Goal: Information Seeking & Learning: Learn about a topic

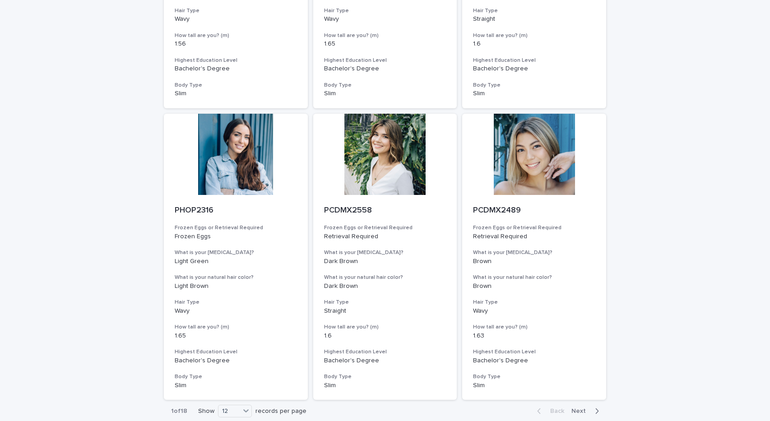
scroll to position [928, 0]
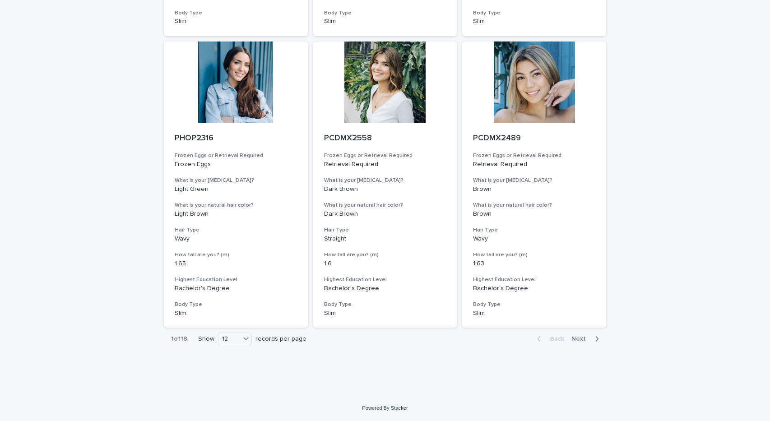
click at [590, 341] on span "Next" at bounding box center [581, 339] width 20 height 6
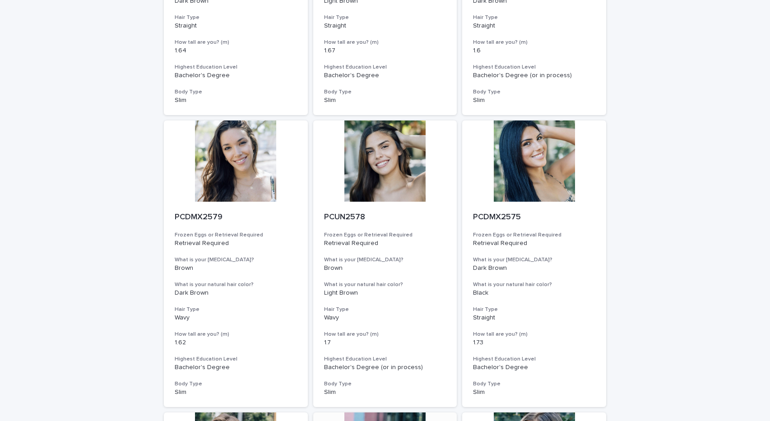
scroll to position [928, 0]
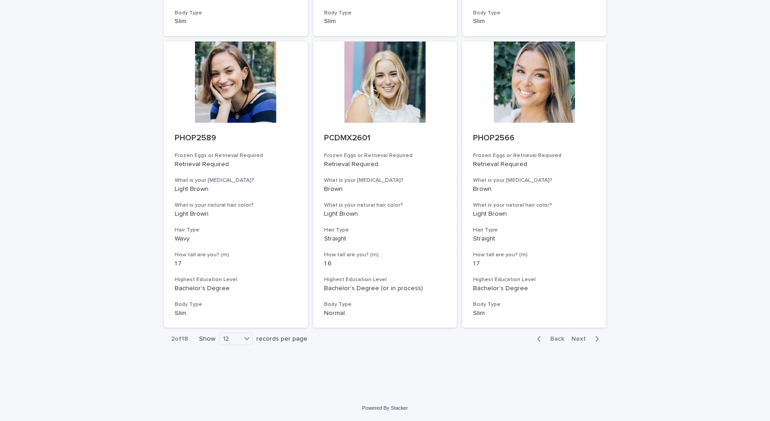
click at [588, 339] on span "Next" at bounding box center [581, 339] width 20 height 6
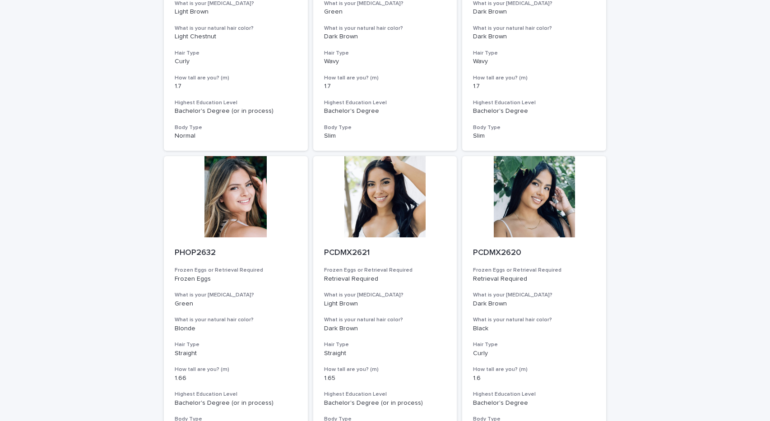
scroll to position [928, 0]
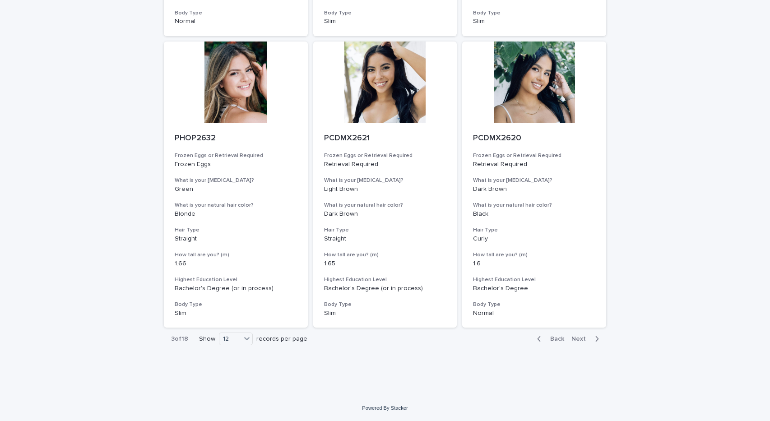
click at [590, 341] on span "Next" at bounding box center [581, 339] width 20 height 6
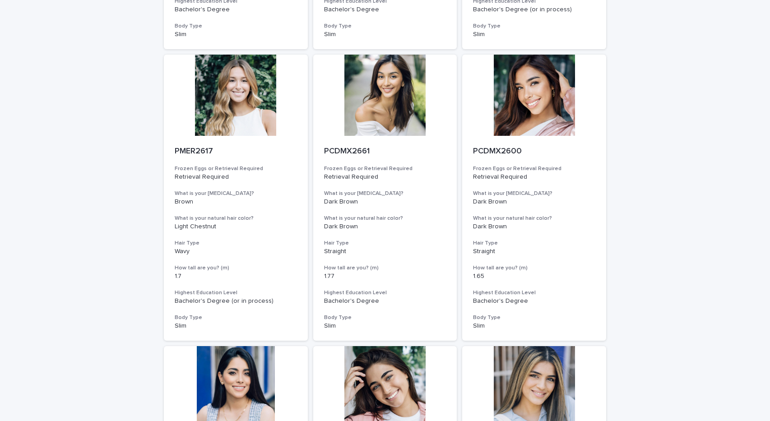
scroll to position [329, 0]
